Goal: Transaction & Acquisition: Subscribe to service/newsletter

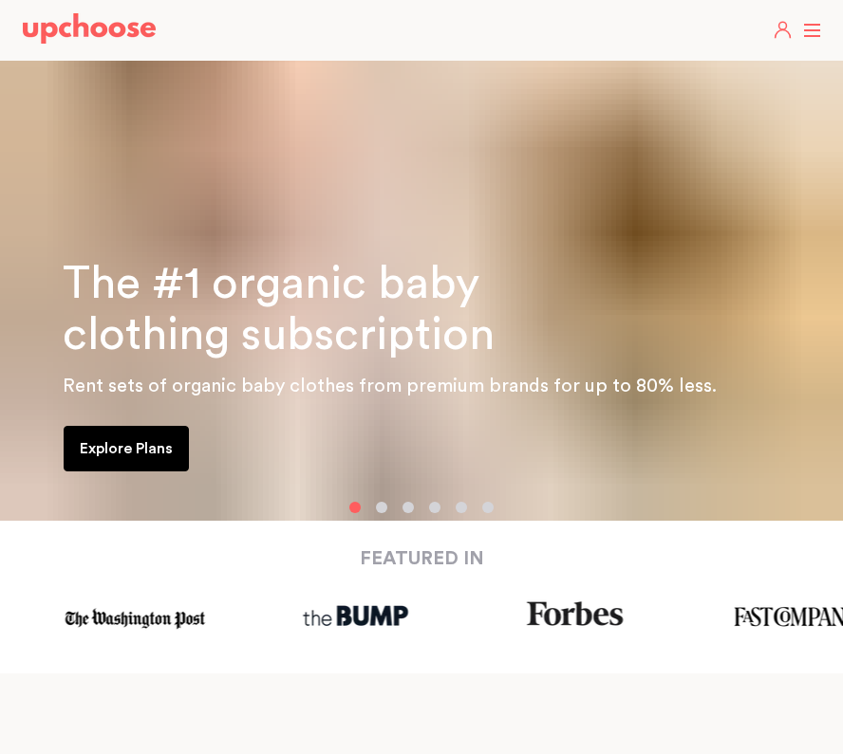
click at [379, 510] on button "button" at bounding box center [381, 507] width 11 height 11
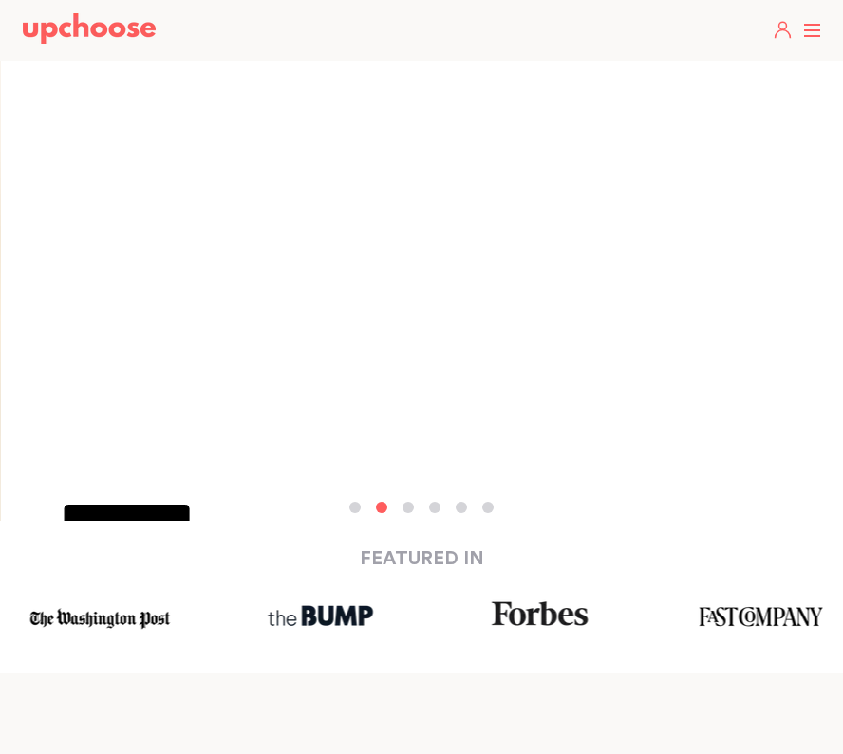
click at [418, 511] on div at bounding box center [421, 507] width 843 height 11
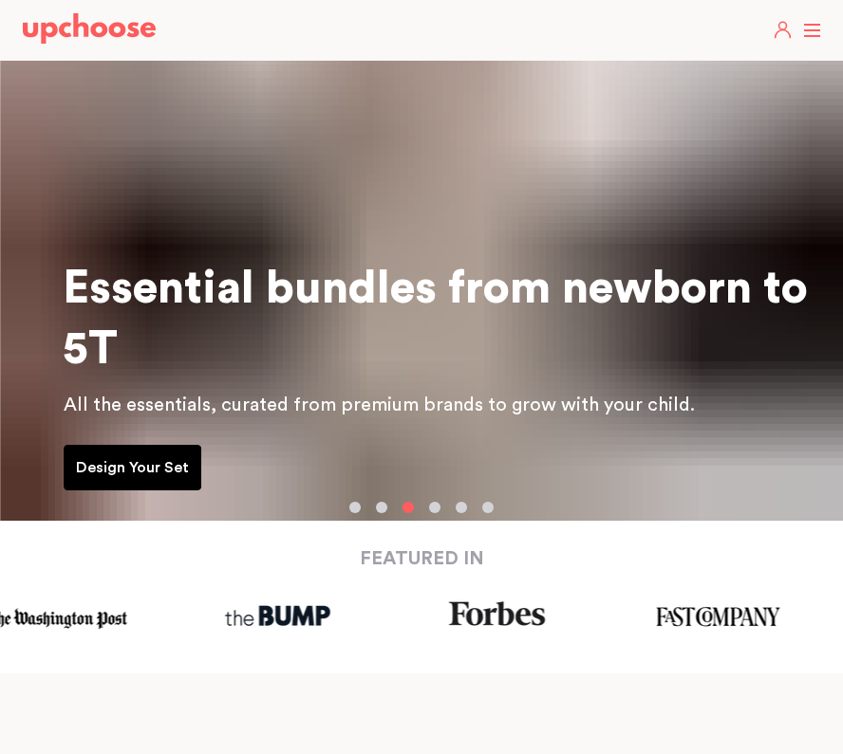
click at [443, 513] on div "The #1 organic baby clothing subscription Rent sets of organic baby clothes fro…" at bounding box center [421, 191] width 843 height 668
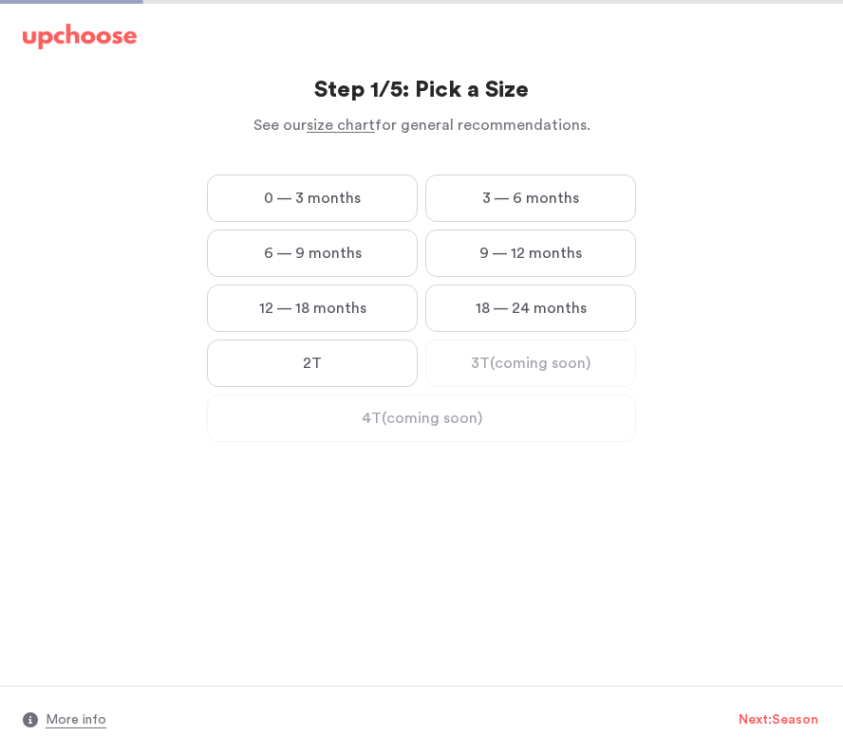
click at [399, 314] on label "12 — 18 months" at bounding box center [312, 308] width 211 height 47
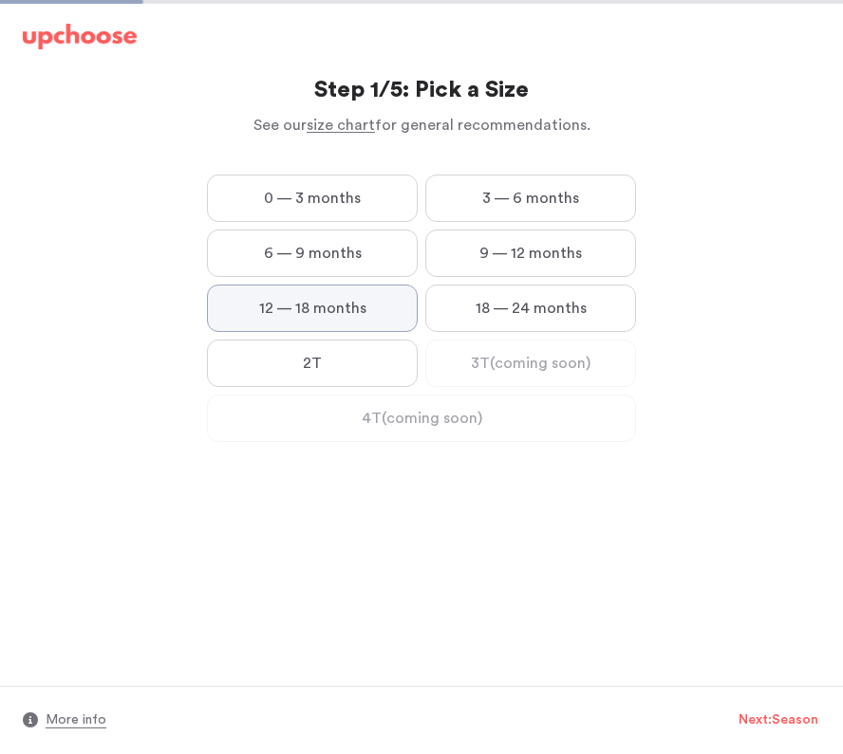
click at [0, 0] on months "12 — 18 months" at bounding box center [0, 0] width 0 height 0
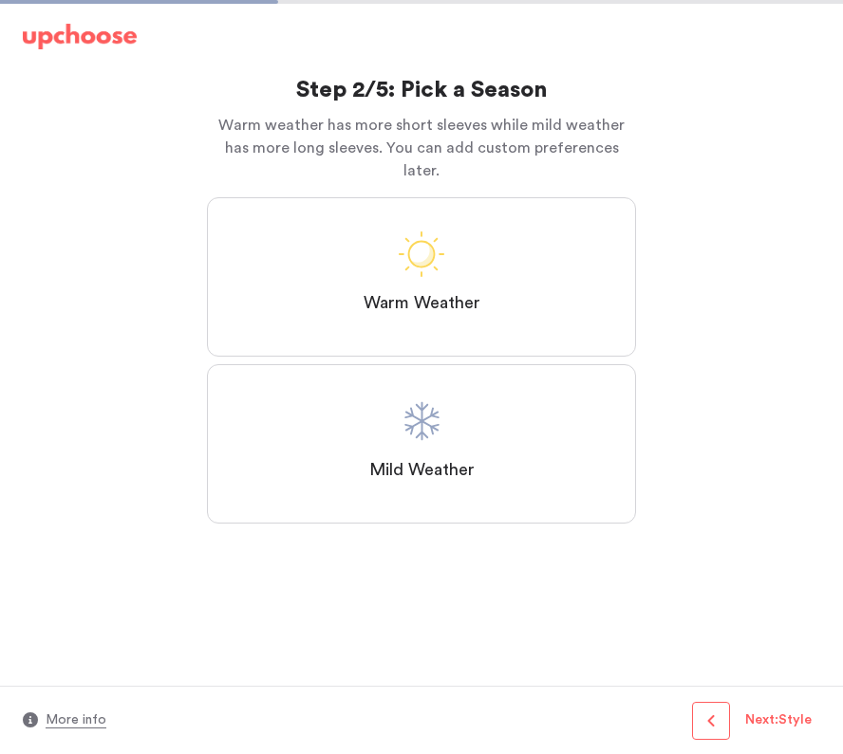
click at [462, 391] on label "Mild Weather" at bounding box center [421, 443] width 429 height 159
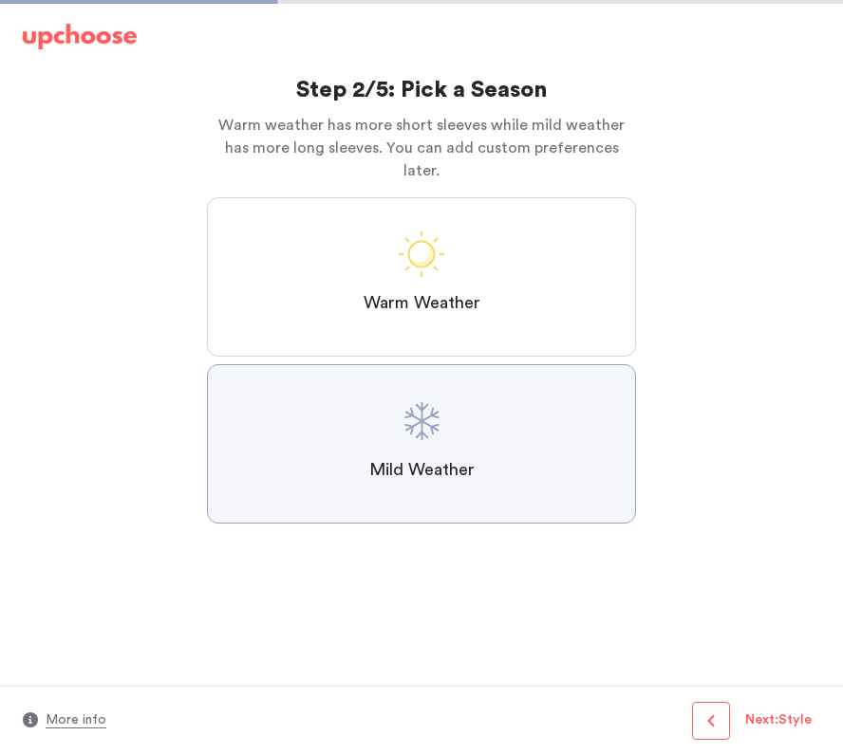
click at [0, 0] on Weather "Mild Weather" at bounding box center [0, 0] width 0 height 0
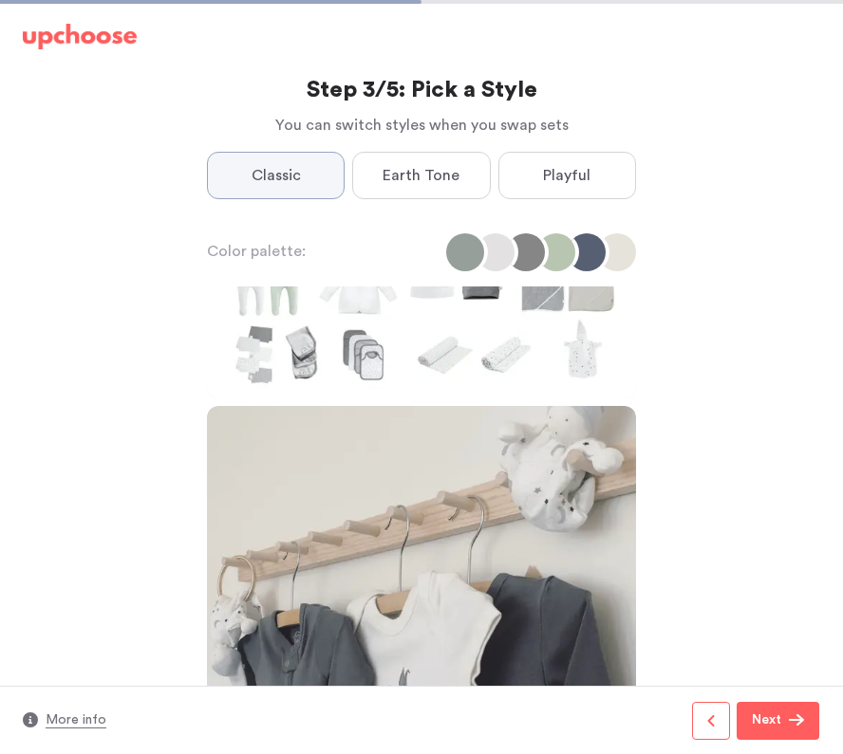
scroll to position [1840, 0]
click at [463, 173] on label "Earth Tone" at bounding box center [421, 175] width 138 height 47
click at [0, 0] on Tone "Earth Tone" at bounding box center [0, 0] width 0 height 0
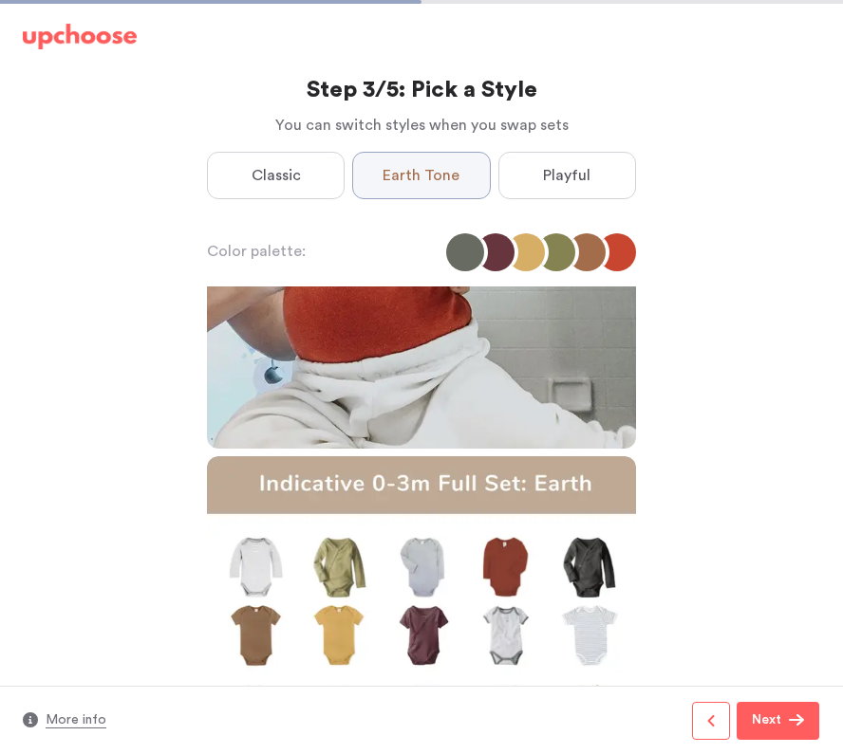
scroll to position [1046, 0]
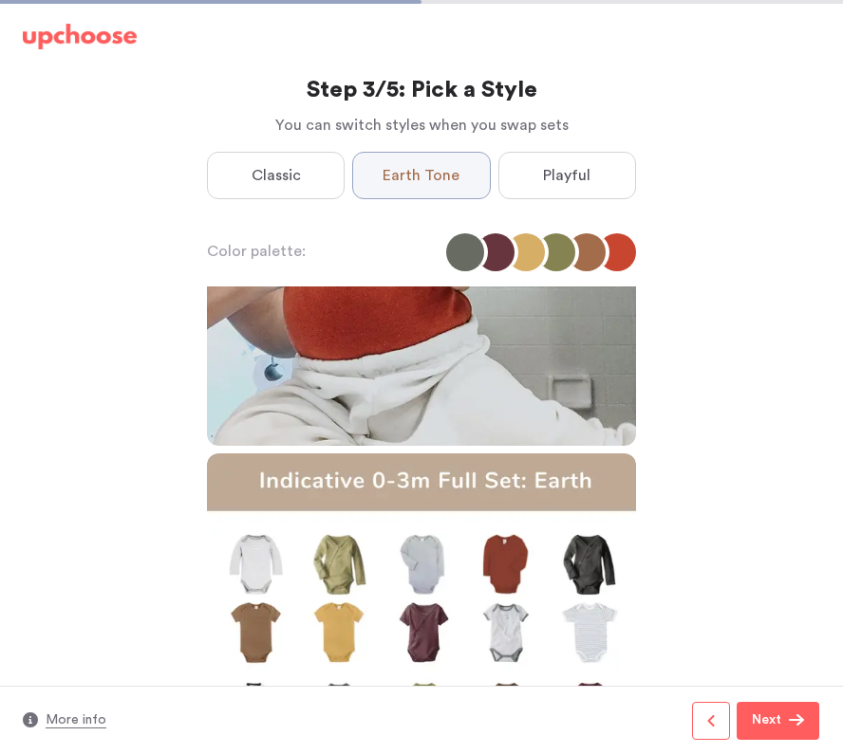
click at [590, 172] on label "Playful" at bounding box center [567, 175] width 138 height 47
click at [0, 0] on input "Playful" at bounding box center [0, 0] width 0 height 0
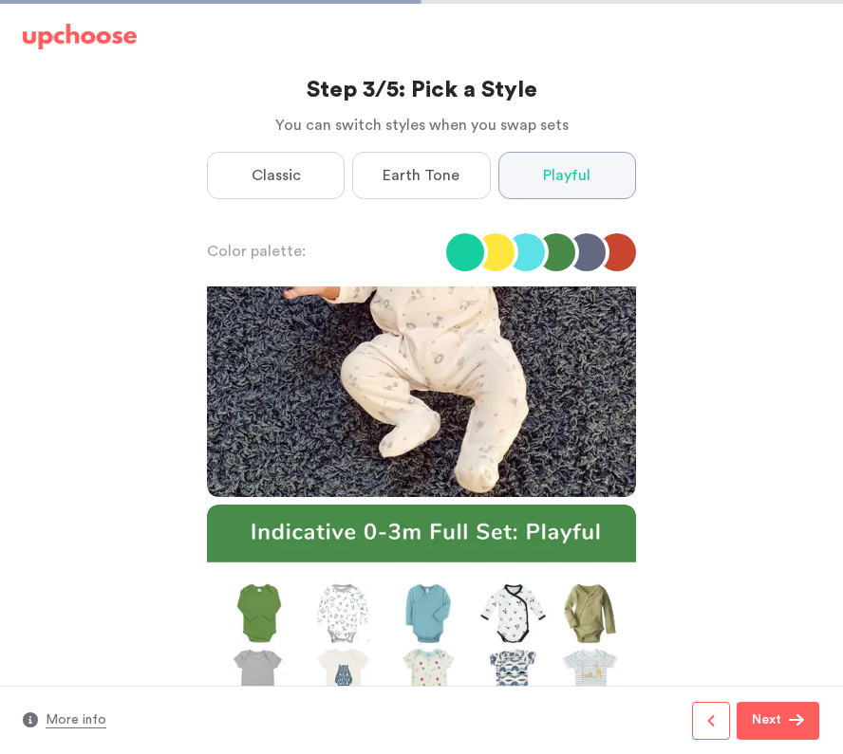
scroll to position [0, 0]
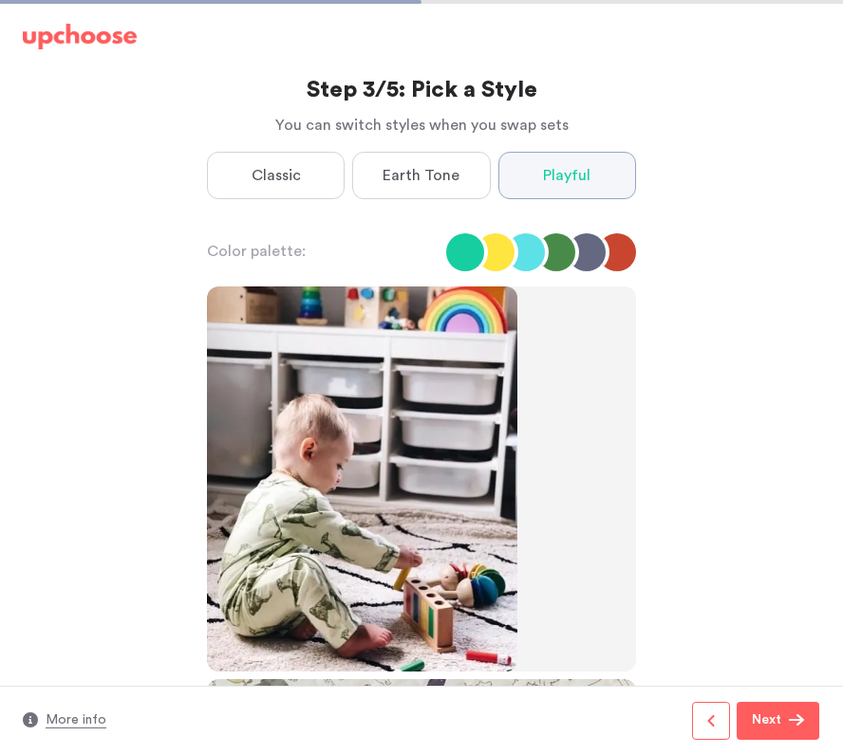
click at [456, 180] on span "Earth Tone" at bounding box center [420, 175] width 77 height 23
click at [0, 0] on Tone "Earth Tone" at bounding box center [0, 0] width 0 height 0
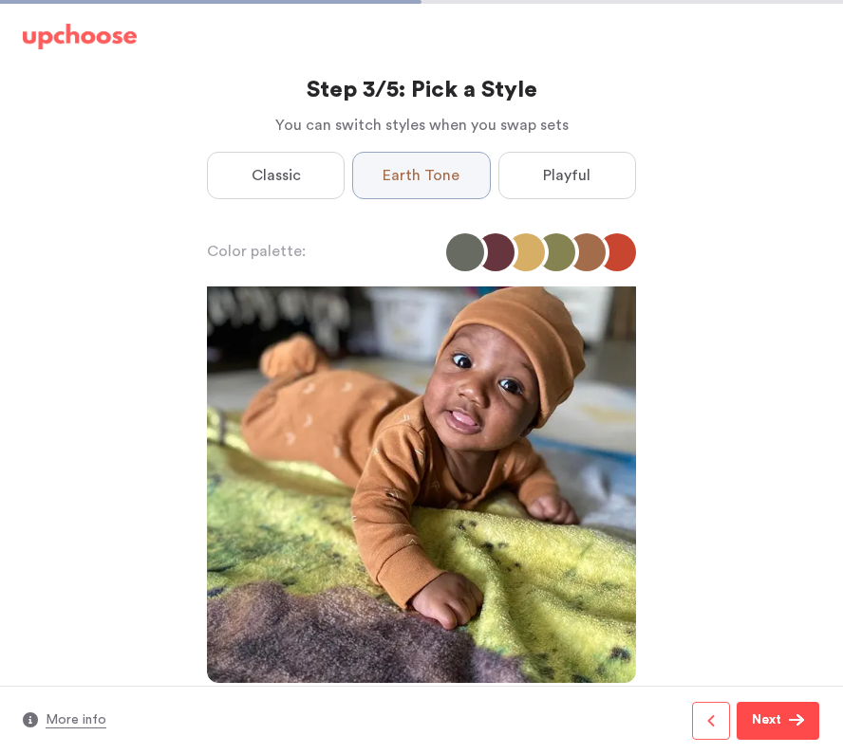
click at [770, 714] on p "Next" at bounding box center [766, 721] width 29 height 23
